Goal: Task Accomplishment & Management: Manage account settings

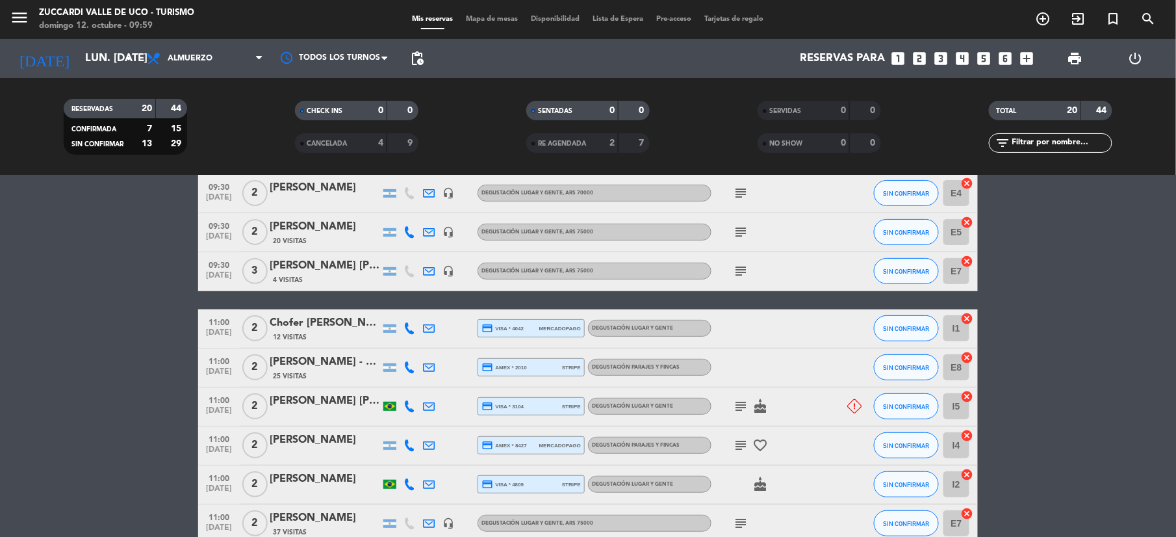
scroll to position [173, 0]
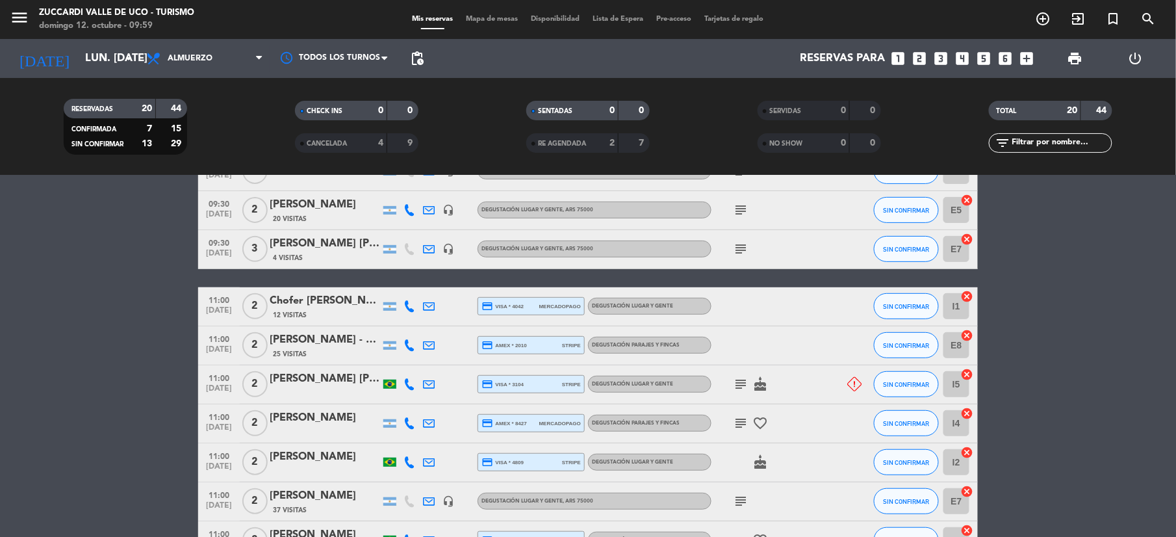
click at [409, 307] on icon at bounding box center [409, 306] width 12 height 12
click at [403, 281] on span "Copiar" at bounding box center [399, 284] width 27 height 14
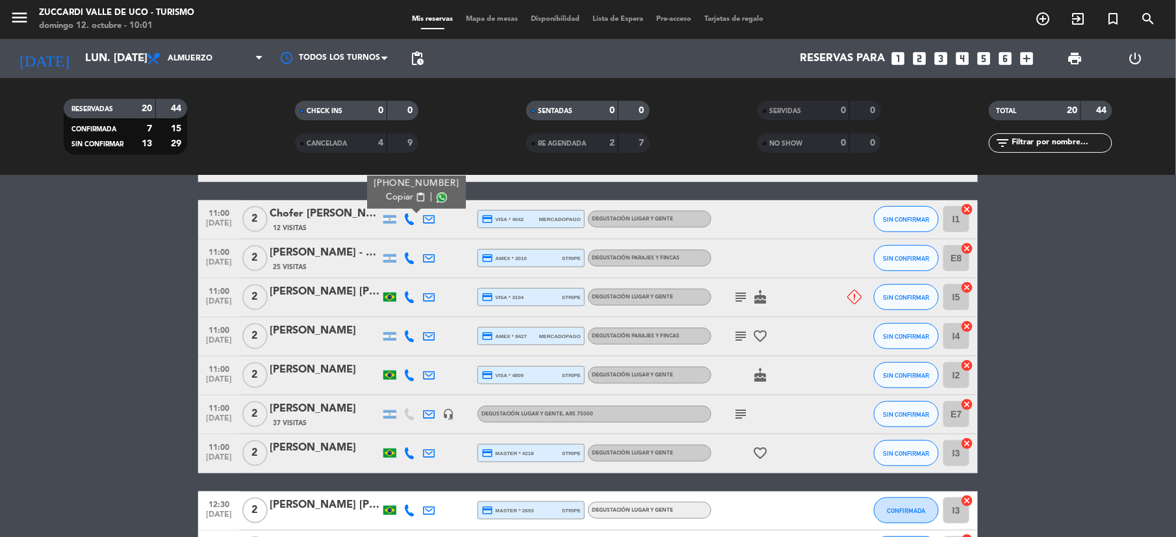
click at [411, 263] on icon at bounding box center [409, 258] width 12 height 12
click at [390, 240] on div "[PHONE_NUMBER] Copiar content_paste |" at bounding box center [413, 229] width 99 height 36
click at [390, 234] on span "Copiar" at bounding box center [396, 236] width 27 height 14
drag, startPoint x: 292, startPoint y: 291, endPoint x: 298, endPoint y: 297, distance: 8.3
click at [298, 297] on div "[PERSON_NAME] [PERSON_NAME] [PERSON_NAME]" at bounding box center [325, 291] width 110 height 17
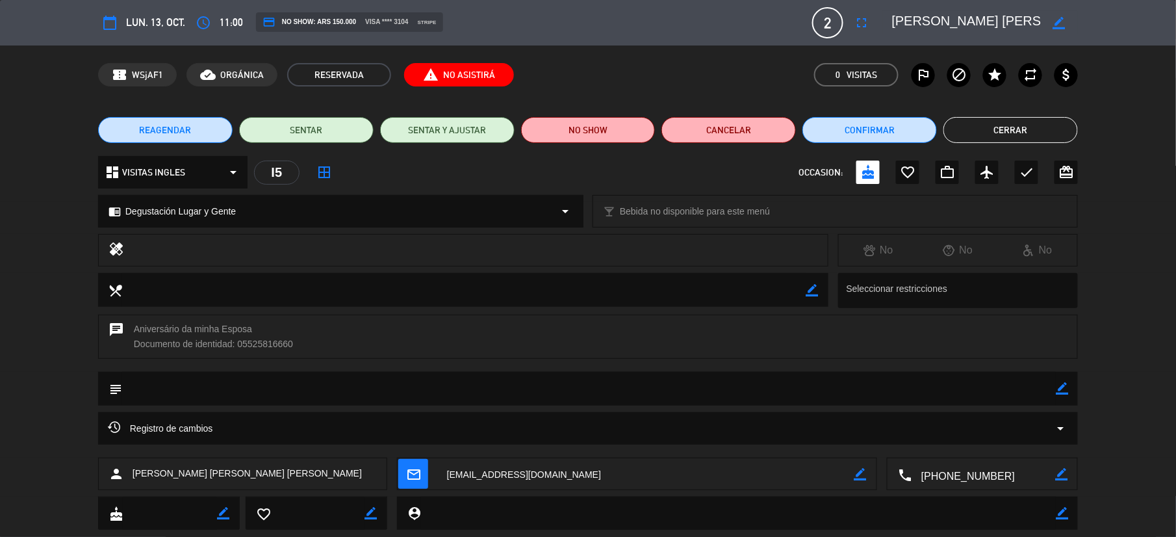
click at [212, 431] on span "Registro de cambios" at bounding box center [160, 428] width 105 height 16
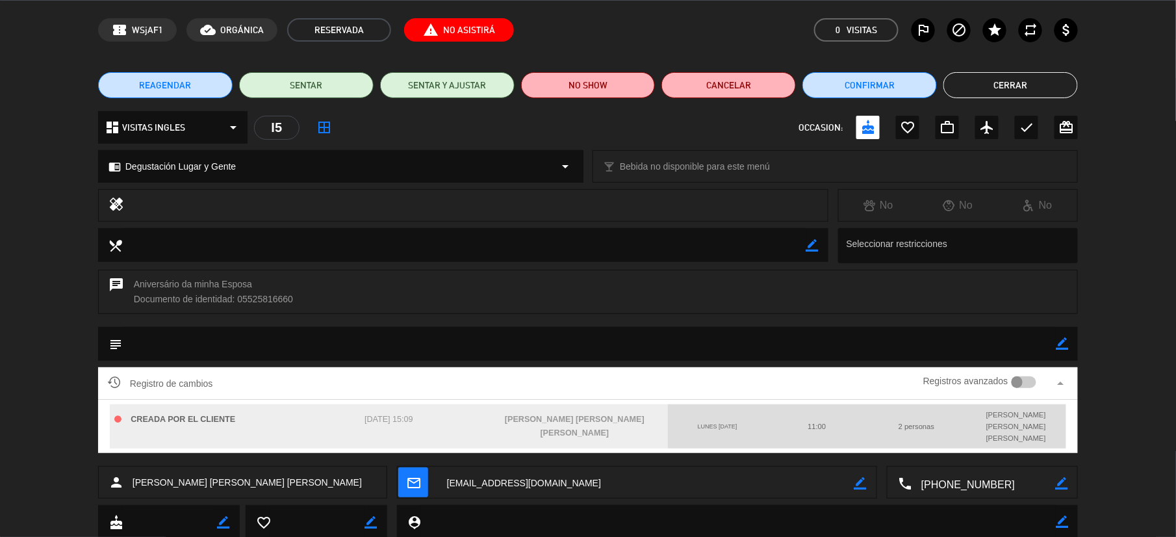
scroll to position [64, 0]
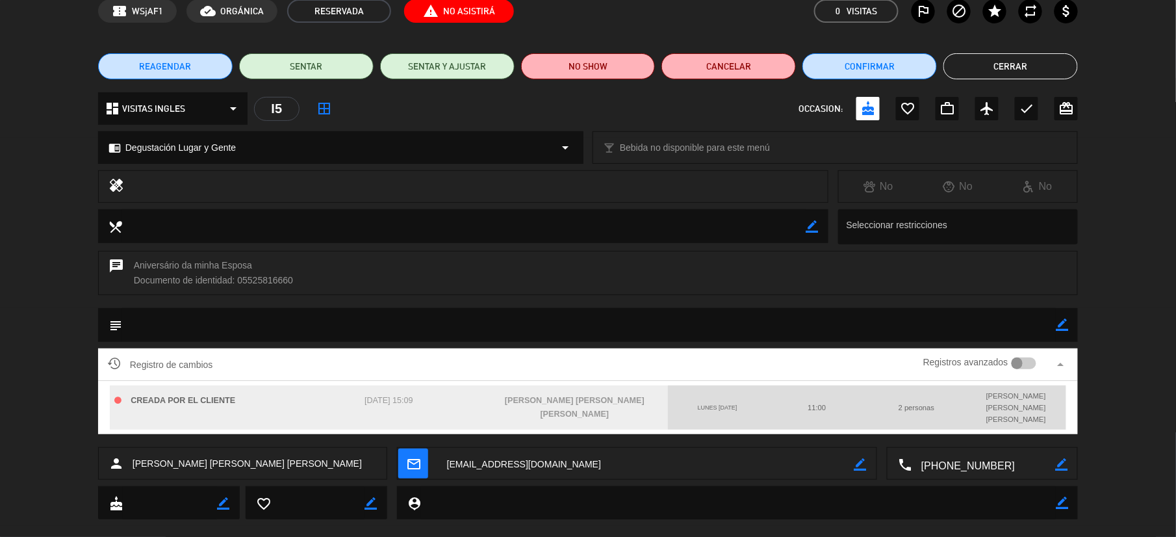
click at [1012, 360] on div at bounding box center [1018, 363] width 12 height 12
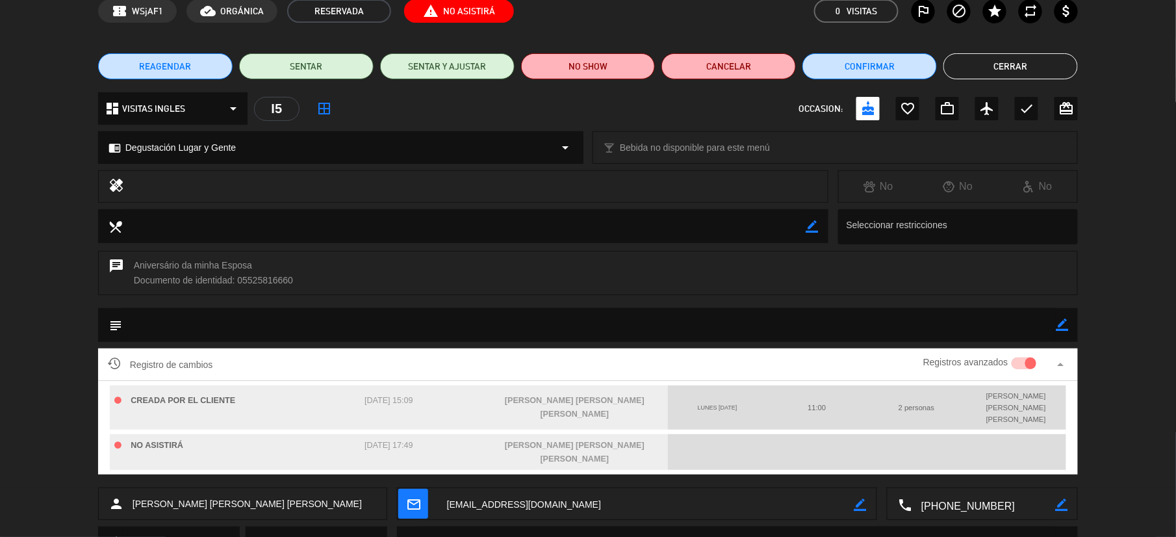
click at [957, 63] on button "Cerrar" at bounding box center [1010, 66] width 134 height 26
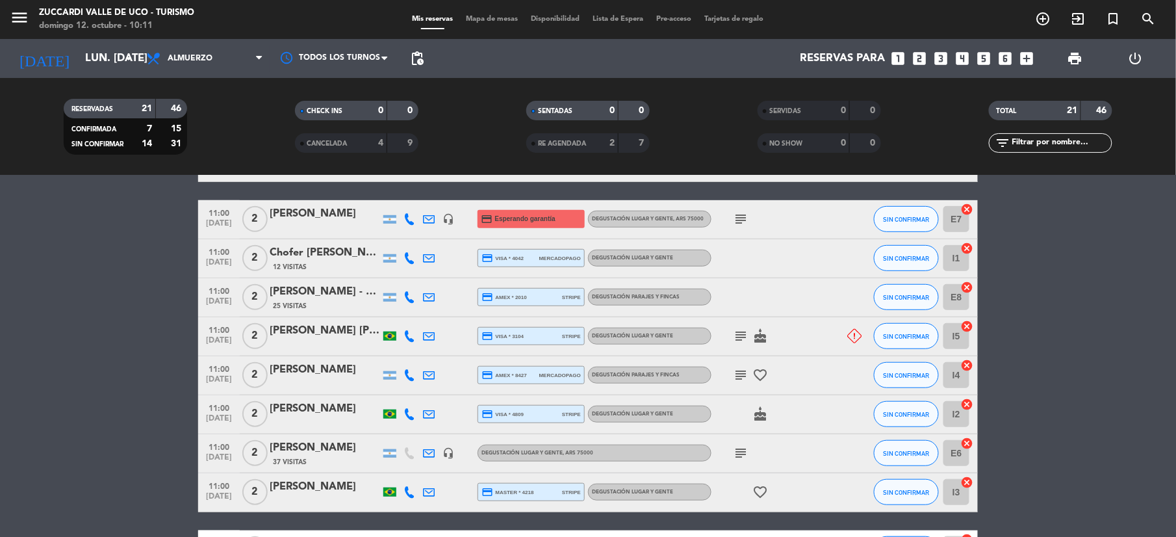
click at [335, 338] on div "[PERSON_NAME] [PERSON_NAME] [PERSON_NAME]" at bounding box center [325, 330] width 110 height 17
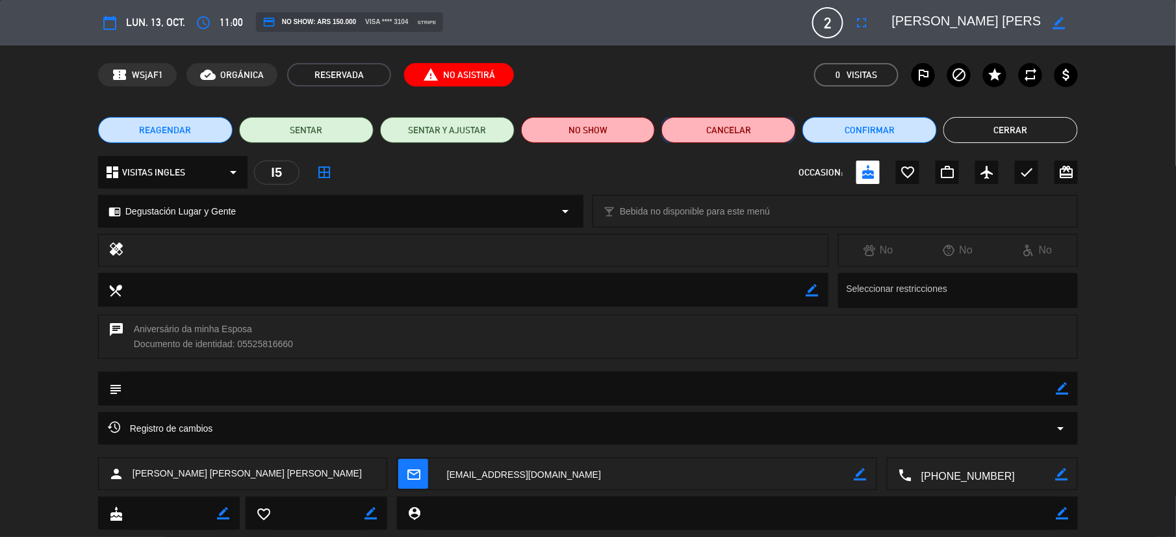
click at [739, 123] on button "Cancelar" at bounding box center [728, 130] width 134 height 26
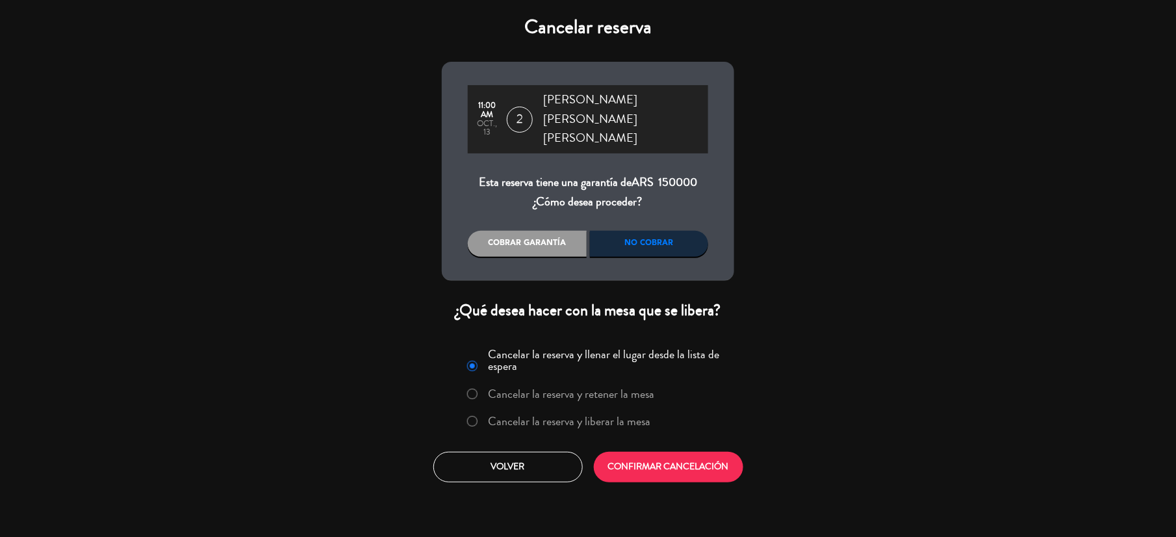
click at [668, 231] on div "No cobrar" at bounding box center [649, 244] width 119 height 26
click at [626, 415] on label "Cancelar la reserva y liberar la mesa" at bounding box center [570, 421] width 162 height 12
click at [682, 452] on button "CONFIRMAR CANCELACIÓN" at bounding box center [668, 467] width 149 height 31
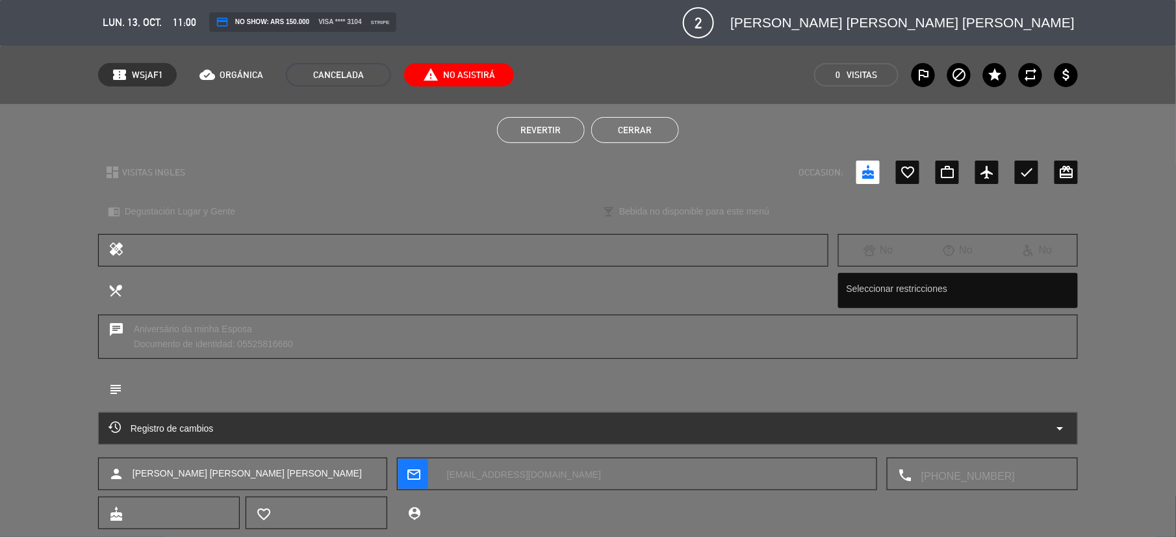
click at [632, 127] on button "Cerrar" at bounding box center [635, 130] width 88 height 26
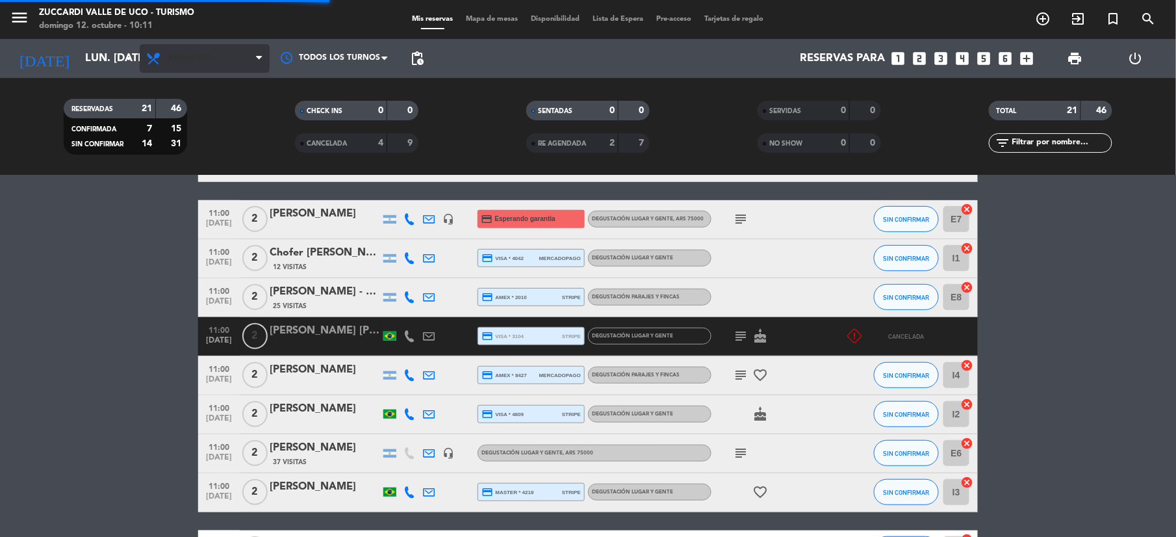
scroll to position [209, 0]
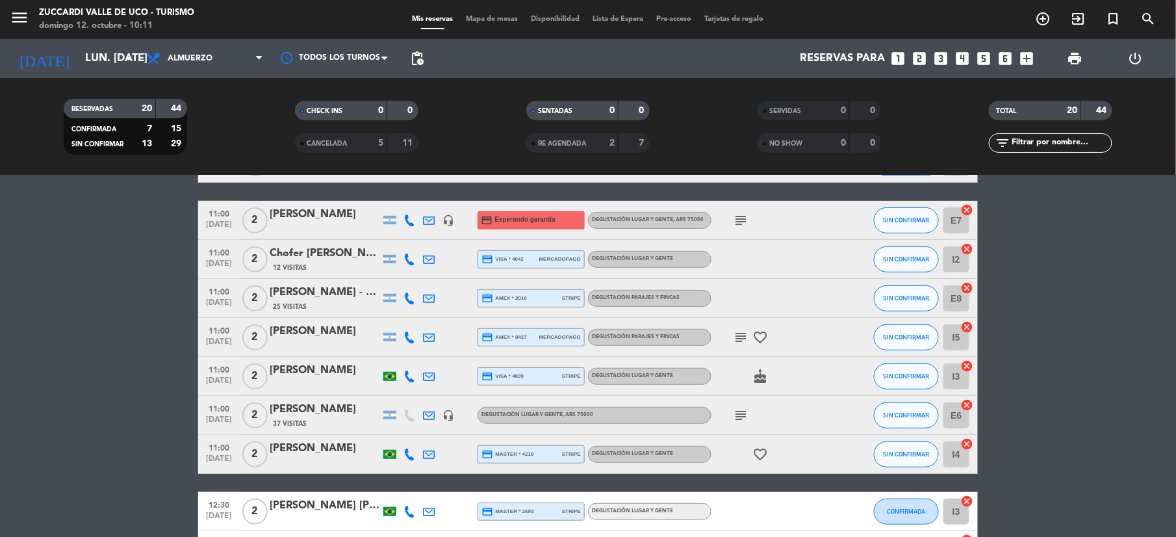
click at [409, 337] on icon at bounding box center [409, 337] width 12 height 12
drag, startPoint x: 408, startPoint y: 315, endPoint x: 296, endPoint y: 144, distance: 204.2
click at [406, 315] on button "Copiar content_paste" at bounding box center [406, 315] width 40 height 14
click at [403, 309] on span "Copiar" at bounding box center [399, 315] width 27 height 14
click at [399, 312] on span "Copiar" at bounding box center [399, 315] width 27 height 14
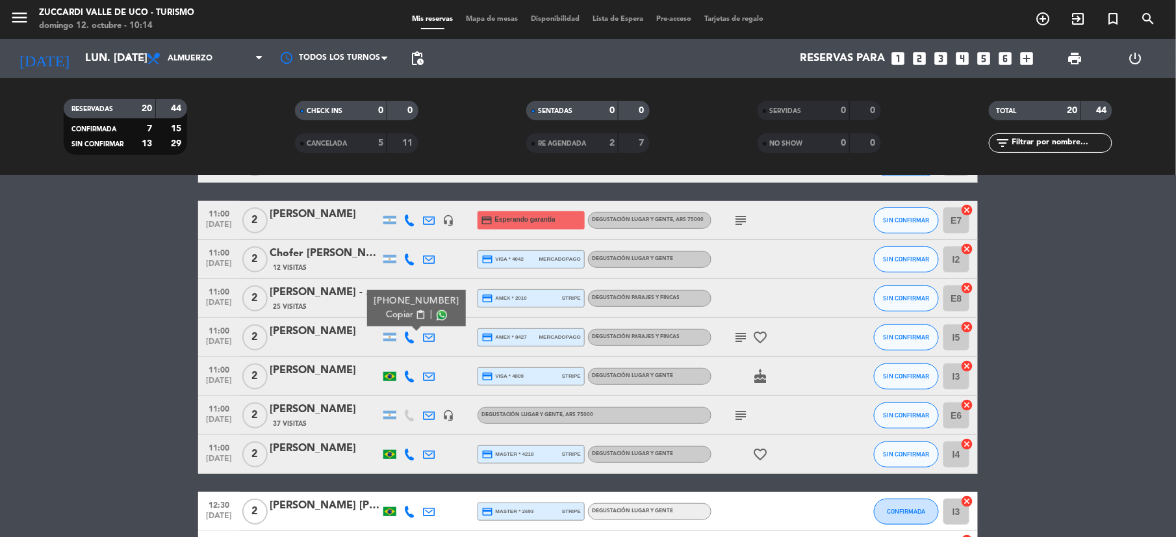
click at [396, 318] on span "Copiar" at bounding box center [399, 315] width 27 height 14
click at [409, 379] on icon at bounding box center [409, 376] width 12 height 12
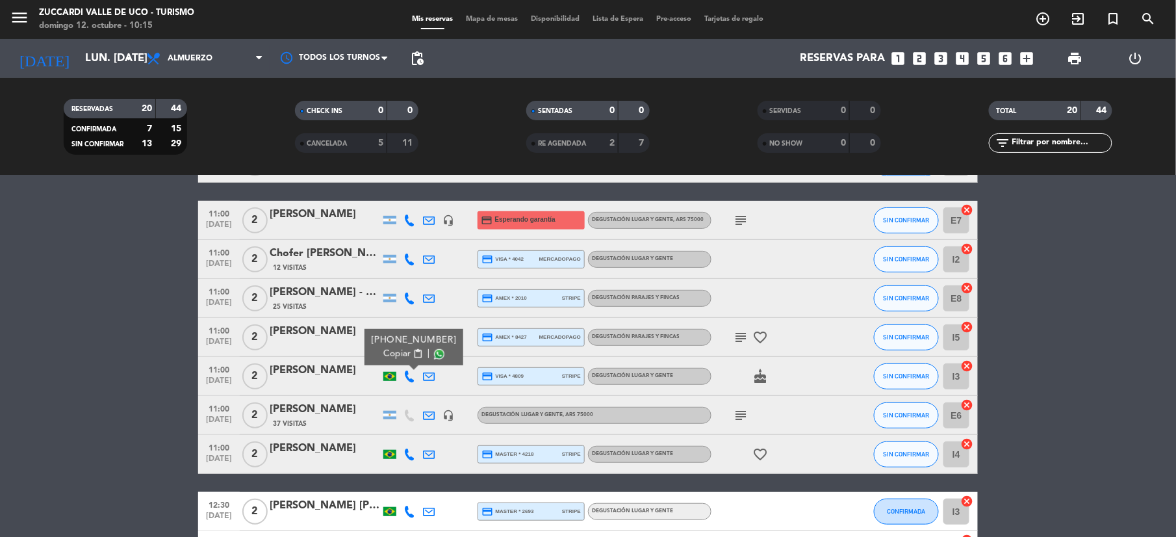
click at [393, 357] on span "Copiar" at bounding box center [396, 354] width 27 height 14
click at [429, 418] on icon at bounding box center [429, 415] width 12 height 12
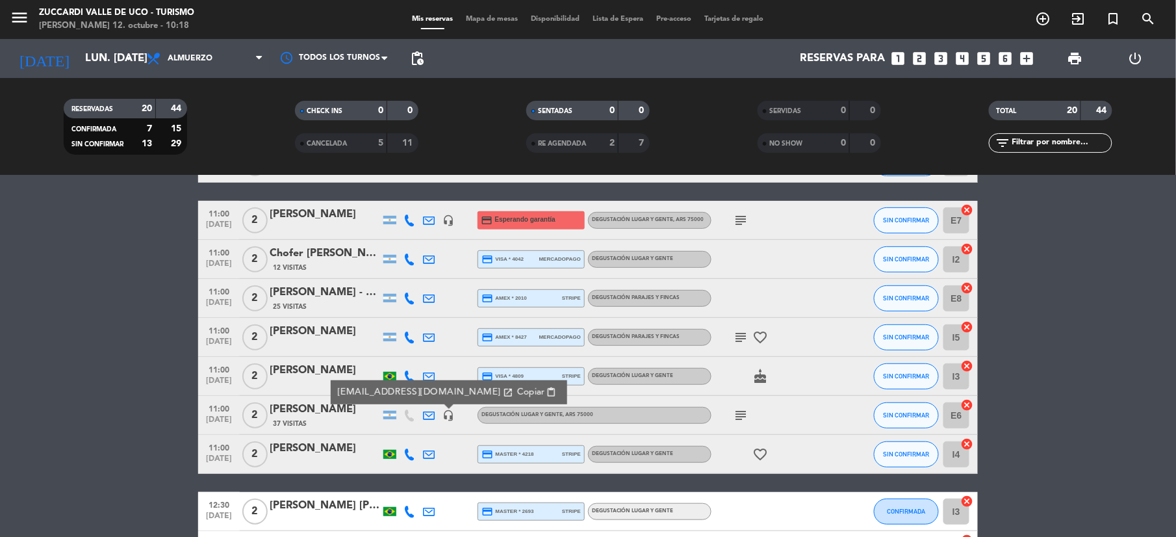
click at [408, 455] on icon at bounding box center [409, 454] width 12 height 12
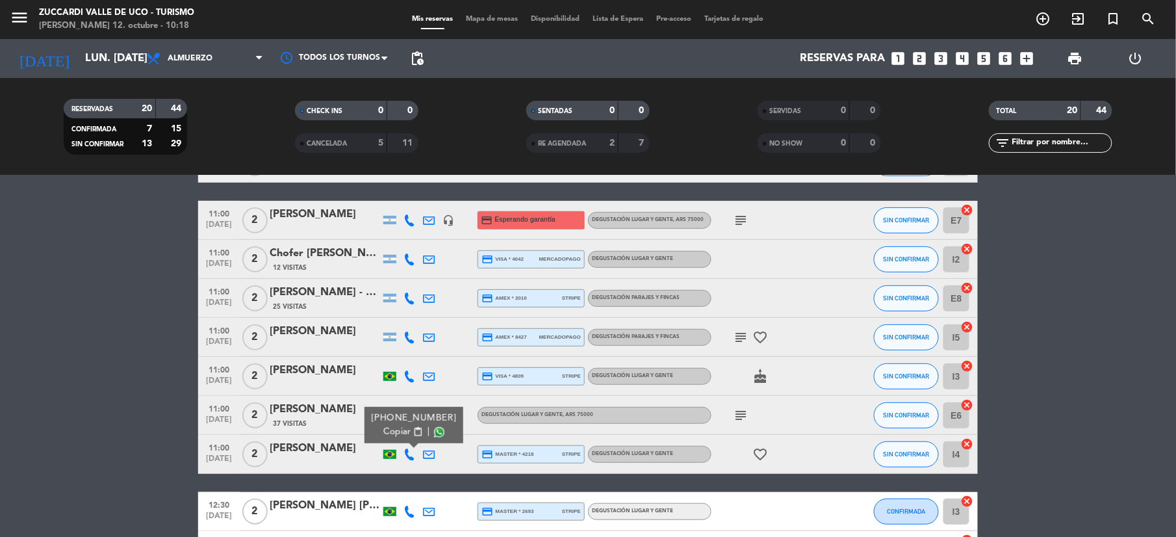
click at [394, 429] on span "Copiar" at bounding box center [396, 432] width 27 height 14
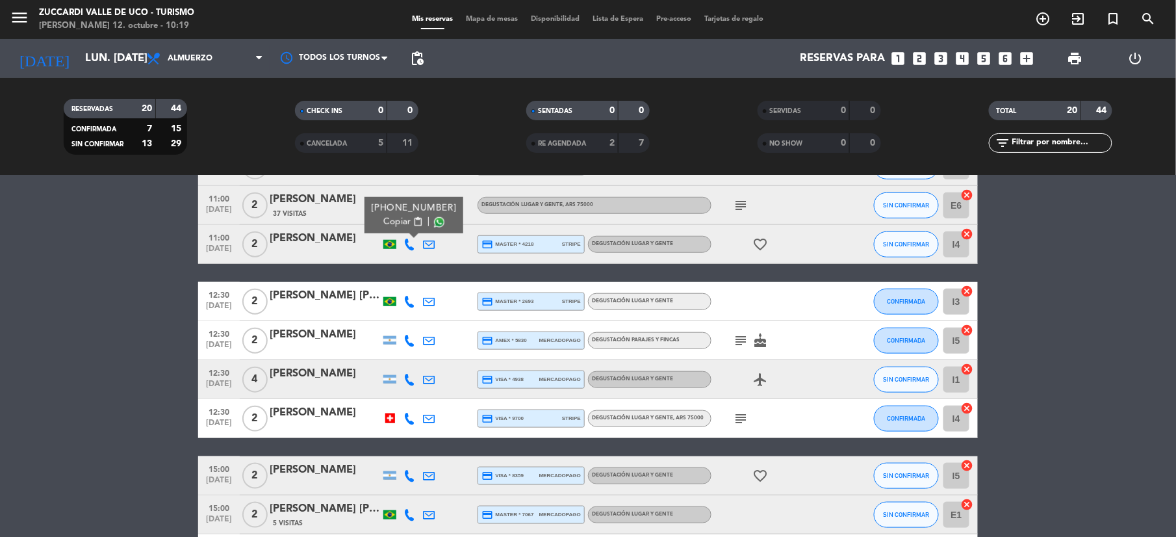
scroll to position [468, 0]
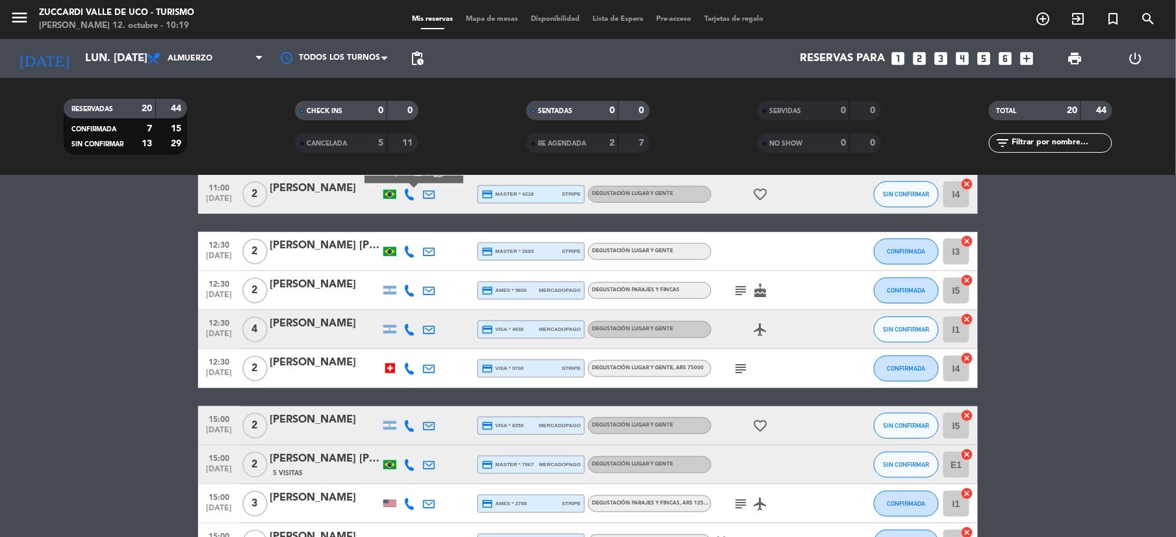
click at [405, 255] on icon at bounding box center [409, 252] width 12 height 12
click at [398, 224] on span "Copiar" at bounding box center [396, 229] width 27 height 14
click at [406, 288] on icon at bounding box center [409, 291] width 12 height 12
click at [389, 275] on div "[PHONE_NUMBER] Copiar content_paste |" at bounding box center [413, 261] width 99 height 36
click at [385, 269] on span "Copiar" at bounding box center [396, 268] width 27 height 14
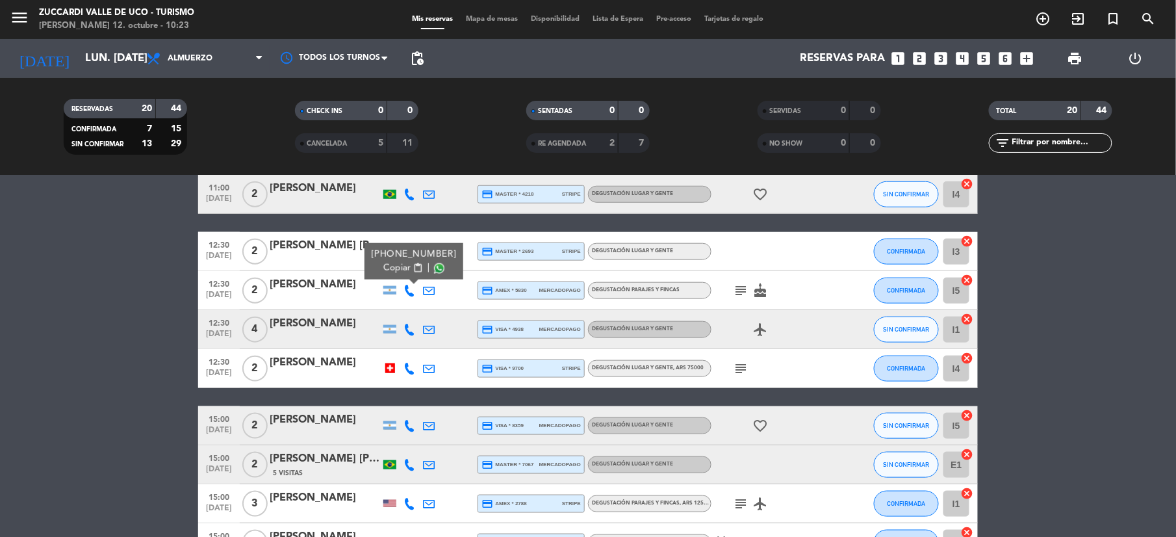
click at [409, 326] on icon at bounding box center [409, 330] width 12 height 12
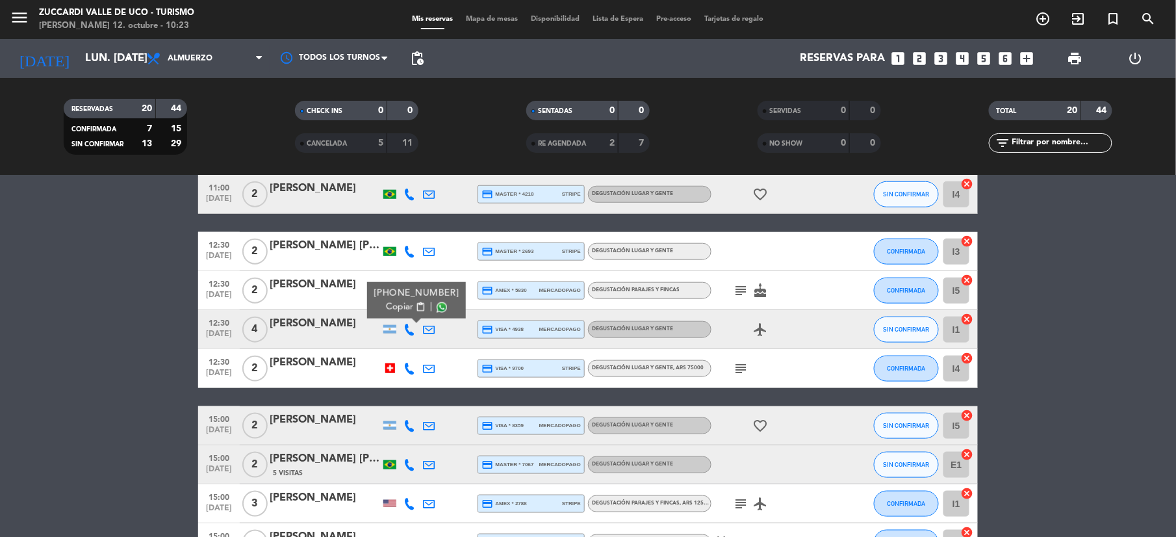
click at [399, 307] on span "Copiar" at bounding box center [399, 307] width 27 height 14
click at [426, 325] on icon at bounding box center [429, 330] width 12 height 12
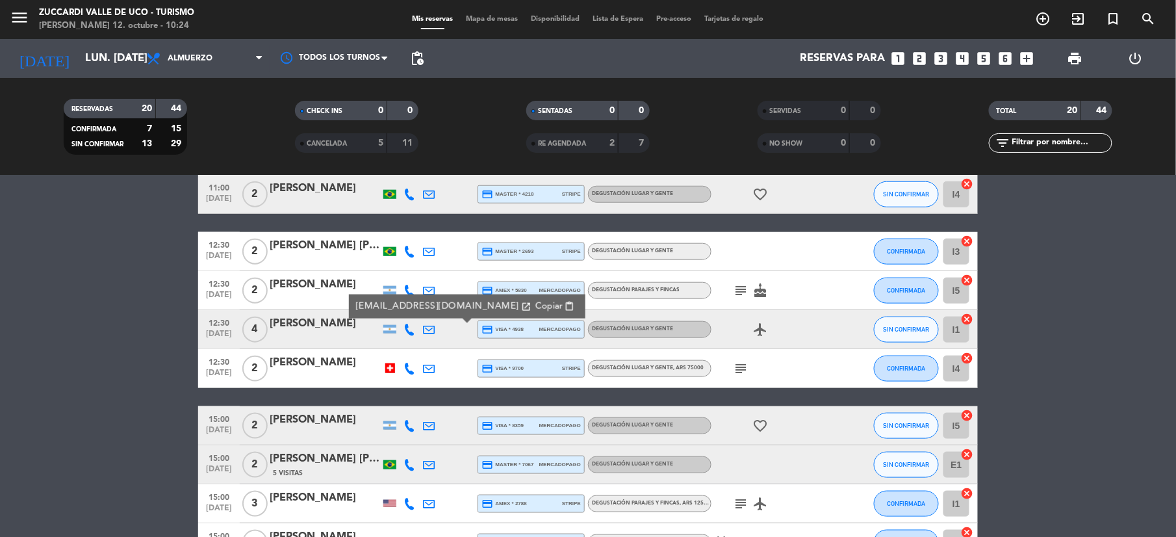
click at [535, 304] on span "Copiar" at bounding box center [548, 307] width 27 height 14
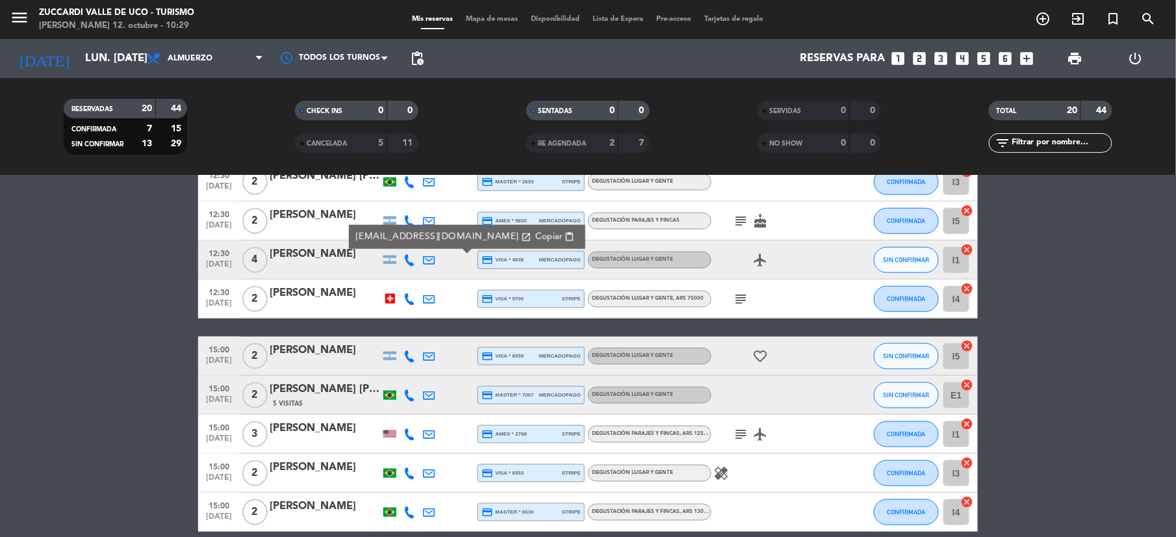
scroll to position [511, 0]
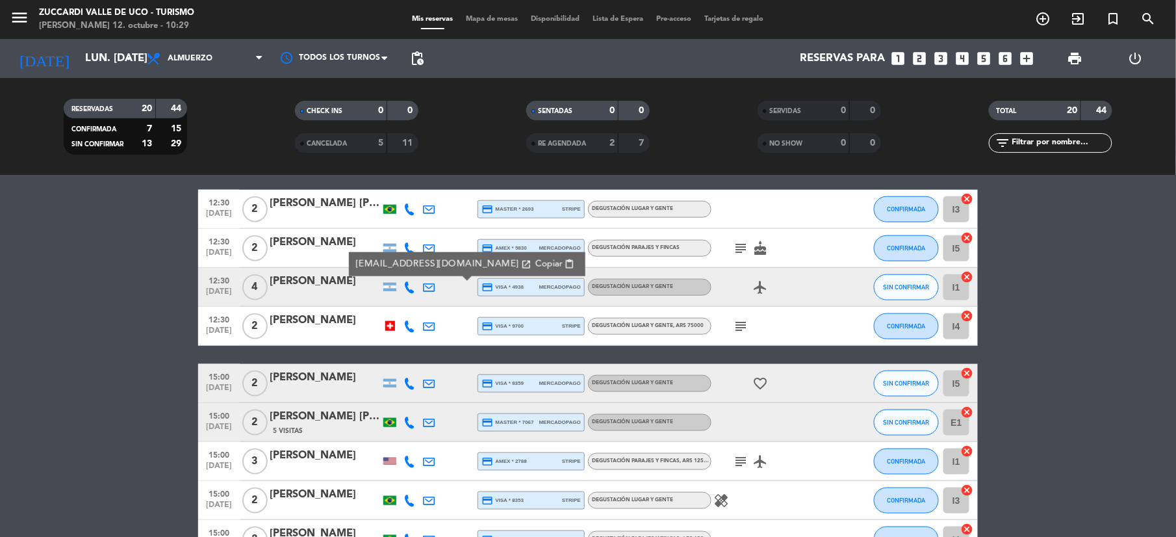
click at [409, 322] on icon at bounding box center [409, 326] width 12 height 12
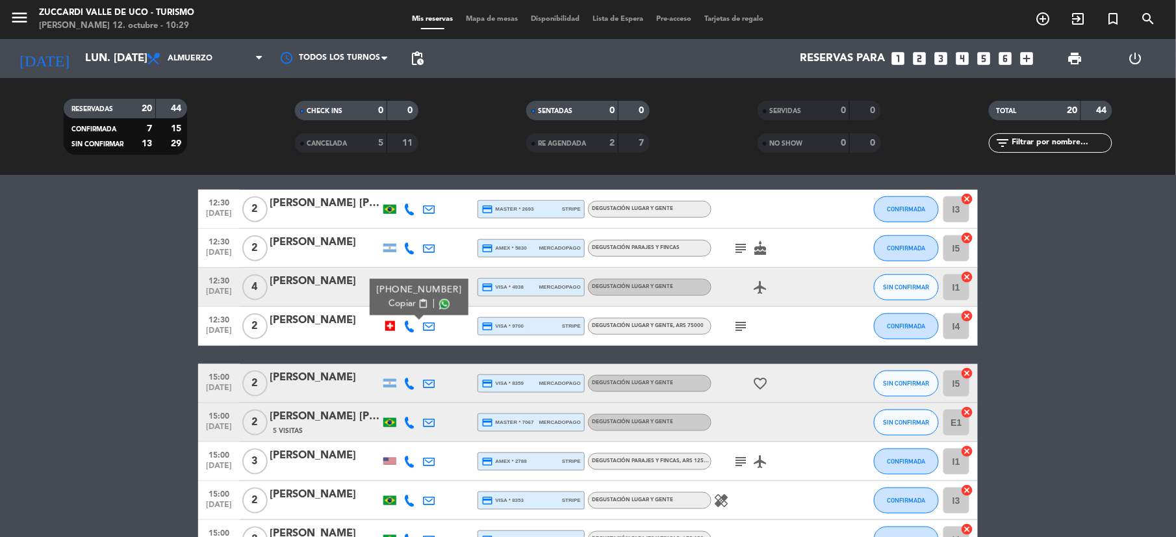
click at [400, 300] on span "Copiar" at bounding box center [402, 304] width 27 height 14
click at [314, 305] on div "09:30 [DATE] 2 [PERSON_NAME] y [PERSON_NAME] 3 Visitas headset_mic Degustación …" at bounding box center [588, 142] width 780 height 834
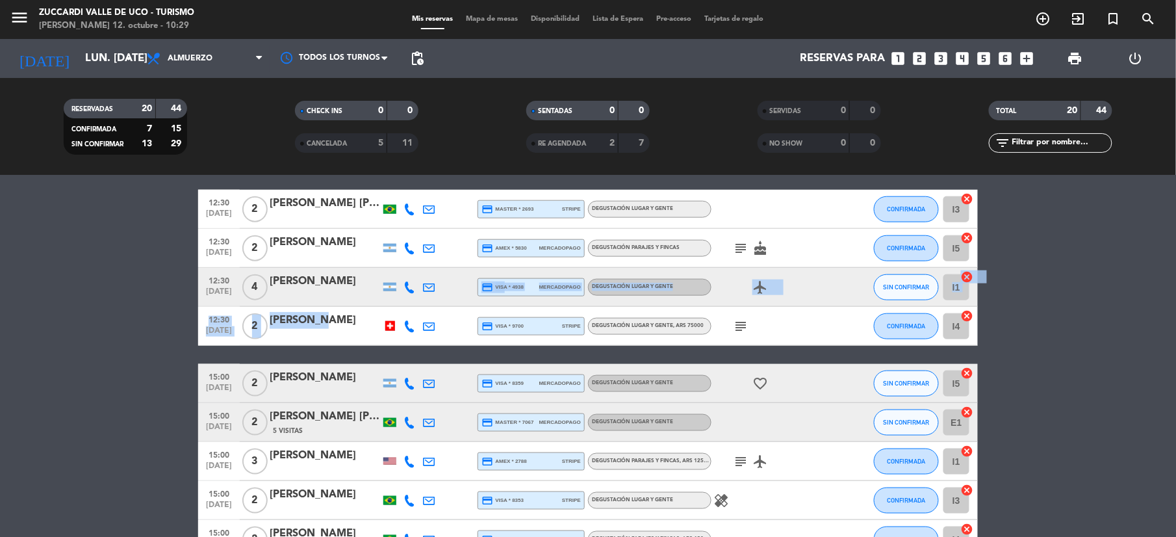
click at [316, 314] on div "[PERSON_NAME]" at bounding box center [325, 320] width 110 height 17
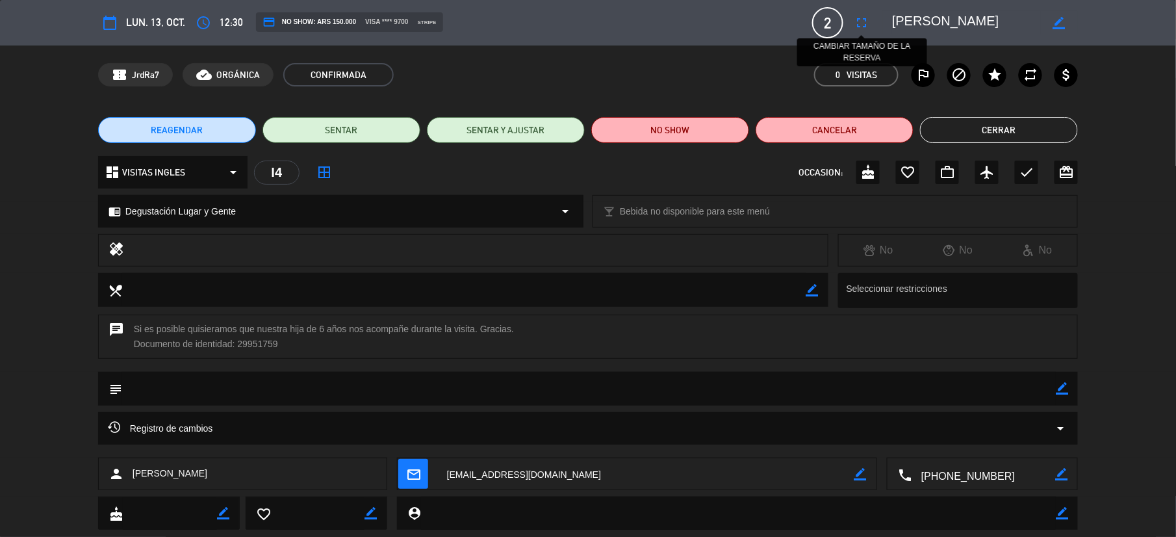
click at [854, 26] on icon "fullscreen" at bounding box center [862, 23] width 16 height 16
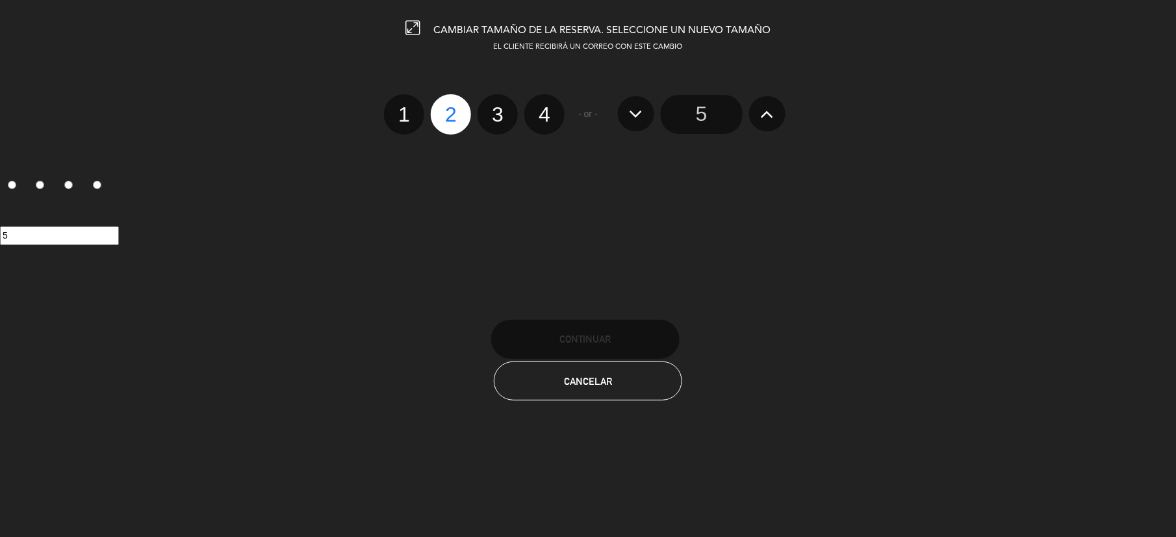
click at [502, 120] on label "3" at bounding box center [498, 114] width 40 height 40
click at [500, 107] on input "3" at bounding box center [496, 103] width 8 height 8
radio input "true"
radio input "false"
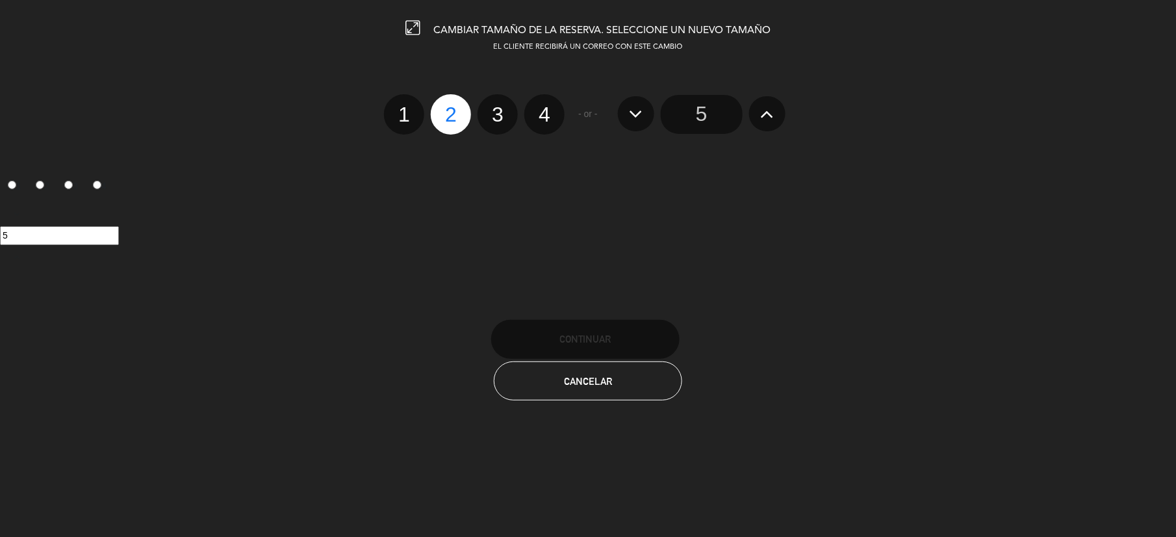
radio input "false"
radio input "true"
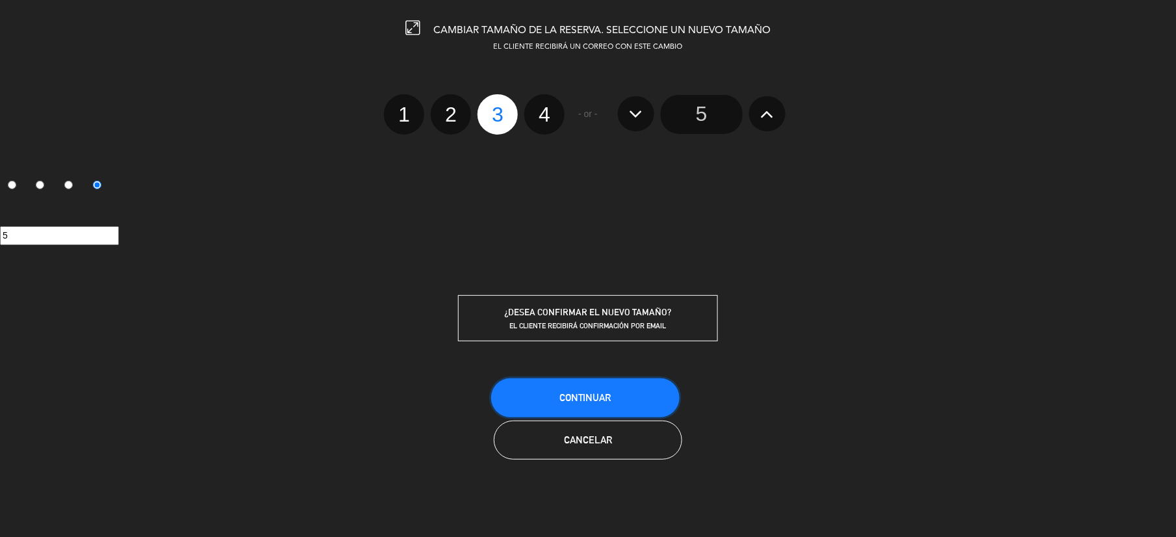
click at [585, 392] on span "Continuar" at bounding box center [585, 397] width 52 height 11
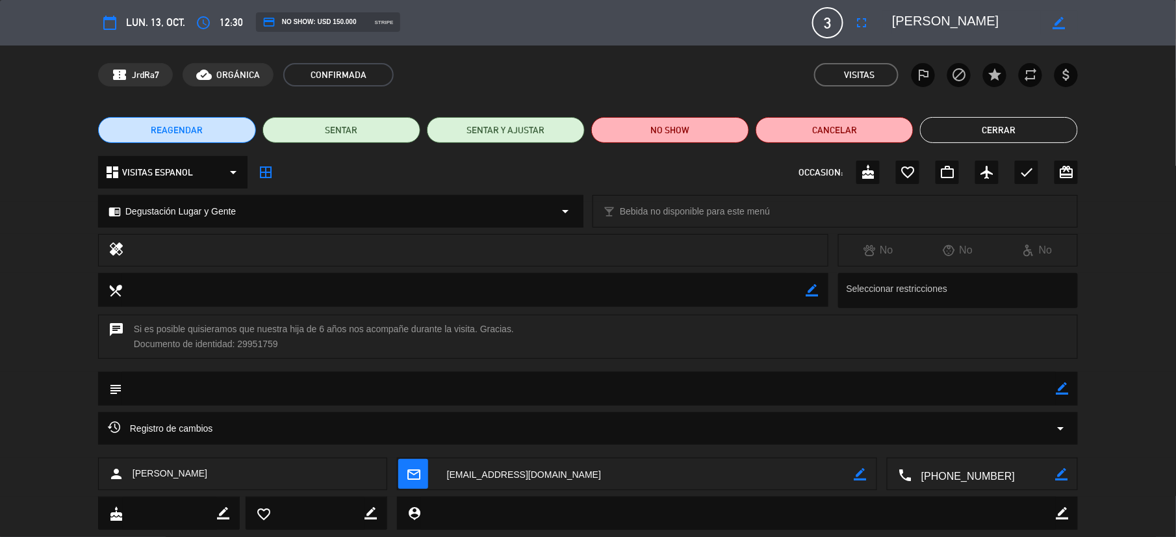
drag, startPoint x: 214, startPoint y: 468, endPoint x: 133, endPoint y: 477, distance: 81.6
click at [133, 477] on div "person [PERSON_NAME]" at bounding box center [242, 473] width 289 height 32
copy span "[PERSON_NAME]"
click at [1019, 134] on button "Cerrar" at bounding box center [999, 130] width 158 height 26
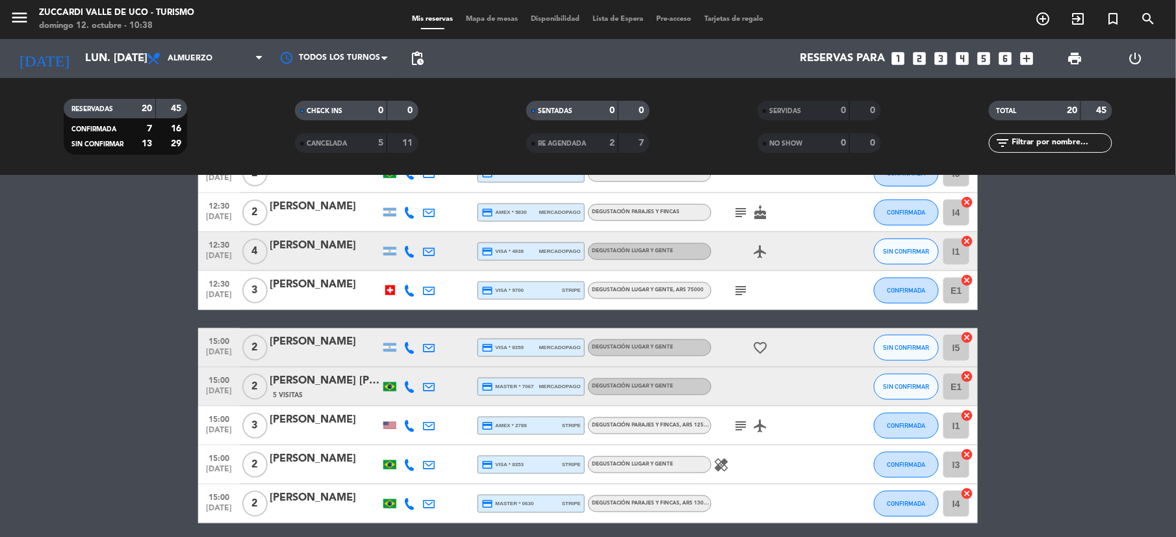
scroll to position [596, 0]
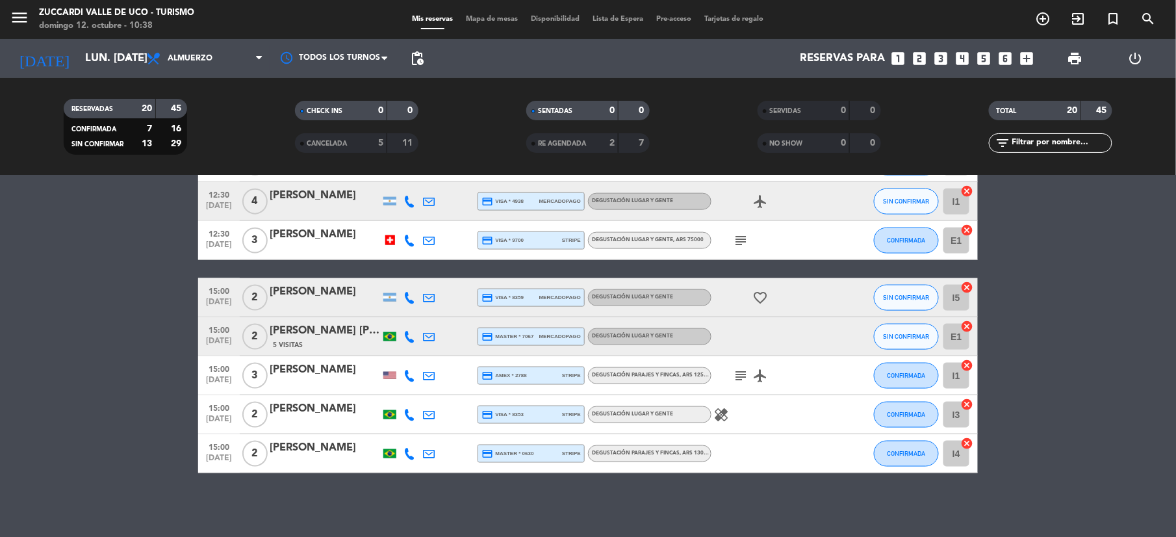
click at [404, 294] on icon at bounding box center [409, 298] width 12 height 12
click at [391, 279] on span "Copiar" at bounding box center [396, 275] width 27 height 14
click at [413, 339] on icon at bounding box center [409, 337] width 12 height 12
click at [386, 317] on span "Copiar" at bounding box center [396, 314] width 27 height 14
click at [412, 375] on icon at bounding box center [409, 376] width 12 height 12
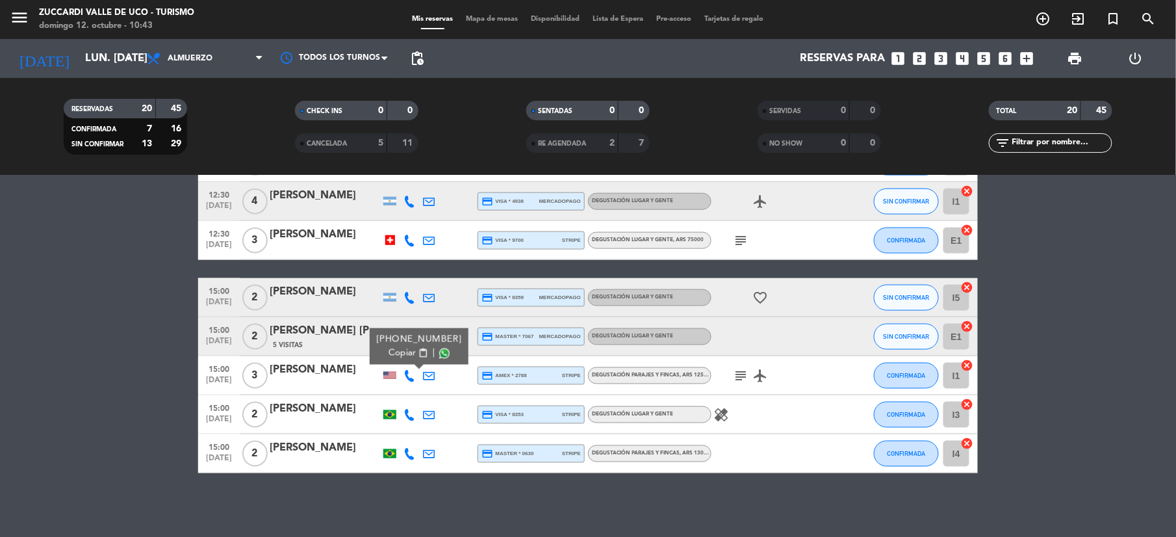
click at [398, 354] on span "Copiar" at bounding box center [402, 353] width 27 height 14
click at [396, 354] on span "Copiar" at bounding box center [402, 353] width 27 height 14
click at [412, 416] on icon at bounding box center [409, 415] width 12 height 12
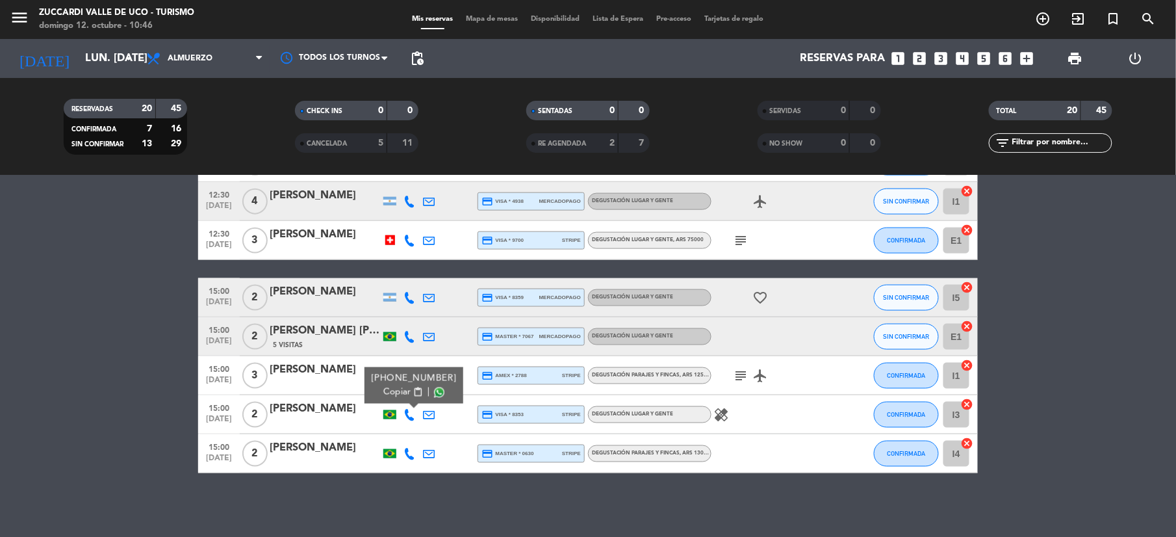
click at [386, 396] on span "Copiar" at bounding box center [396, 392] width 27 height 14
click at [405, 455] on icon at bounding box center [409, 454] width 12 height 12
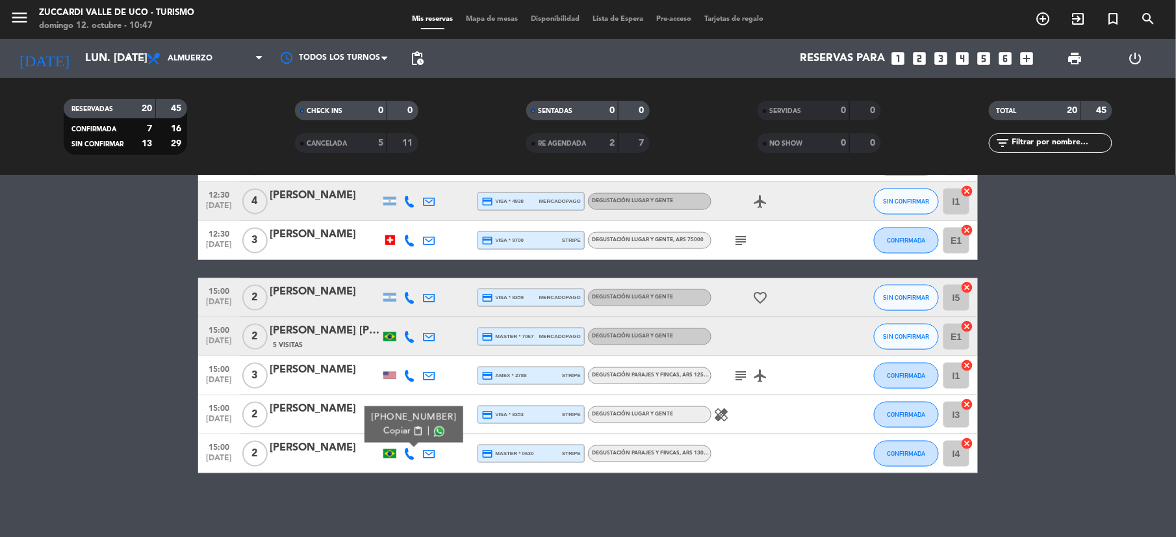
click at [401, 426] on span "Copiar" at bounding box center [396, 431] width 27 height 14
